Goal: Navigation & Orientation: Find specific page/section

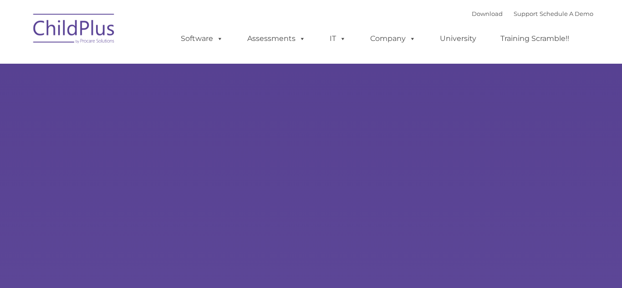
type input ""
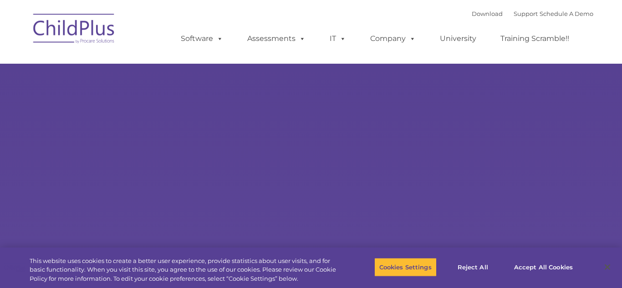
select select "MEDIUM"
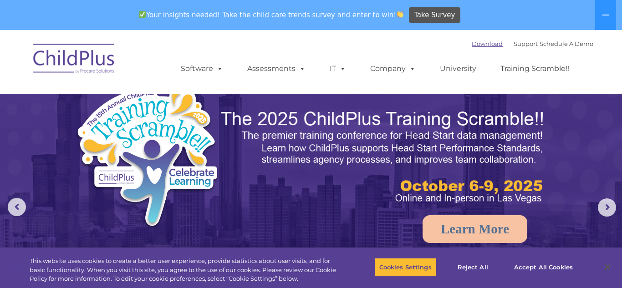
click at [481, 44] on link "Download" at bounding box center [487, 43] width 31 height 7
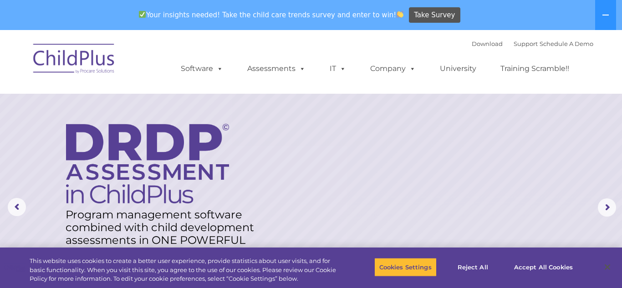
click at [69, 31] on nav "Download Support | Schedule A Demo  MENU MENU Software ChildPlus: The original…" at bounding box center [311, 62] width 622 height 64
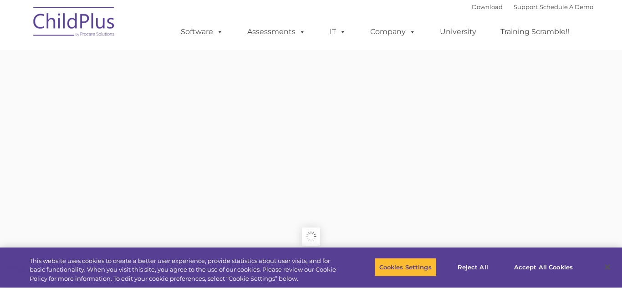
type input ""
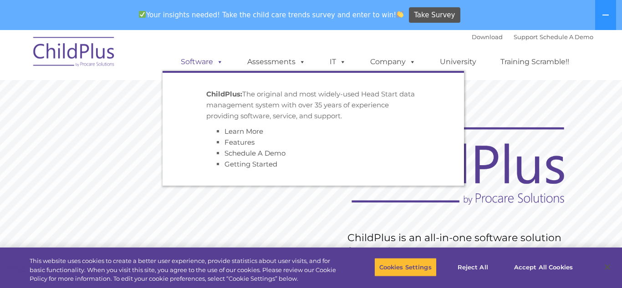
click at [206, 56] on link "Software" at bounding box center [202, 62] width 61 height 18
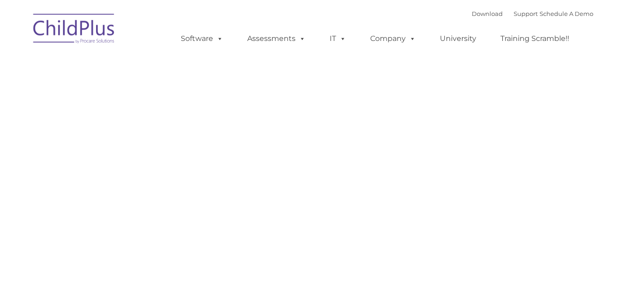
type input ""
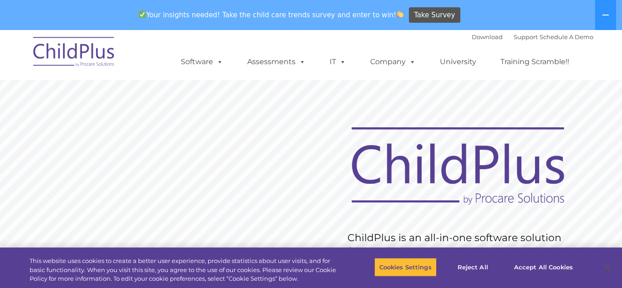
click at [206, 56] on link "Software" at bounding box center [202, 62] width 61 height 18
click at [484, 36] on link "Download" at bounding box center [487, 36] width 31 height 7
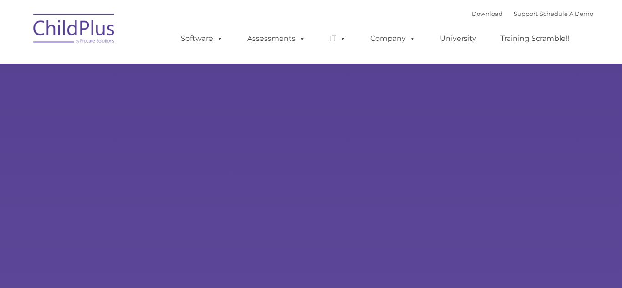
type input ""
select select "MEDIUM"
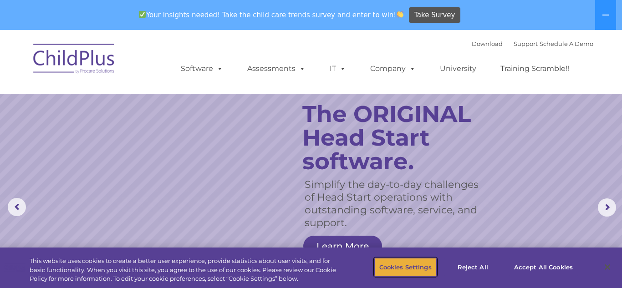
click at [390, 268] on button "Cookies Settings" at bounding box center [405, 267] width 62 height 19
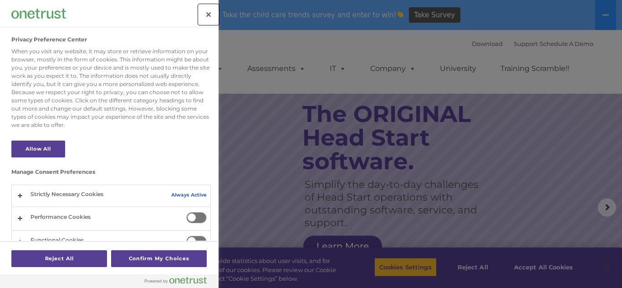
click at [204, 10] on button "Close" at bounding box center [209, 15] width 20 height 20
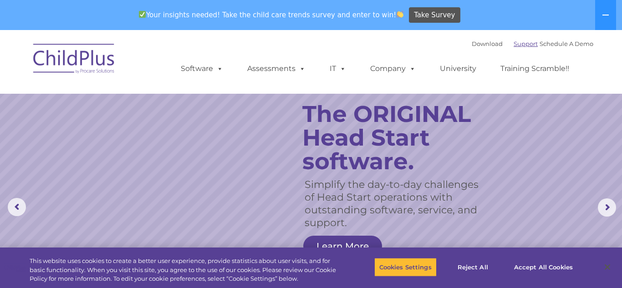
click at [521, 45] on link "Support" at bounding box center [526, 43] width 24 height 7
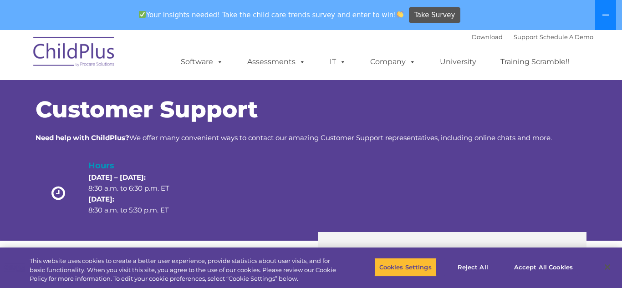
click at [606, 15] on icon at bounding box center [605, 14] width 7 height 7
